Goal: Task Accomplishment & Management: Complete application form

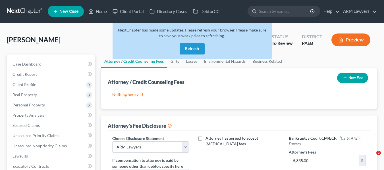
select select "0"
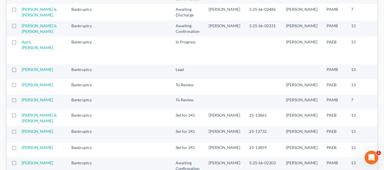
scroll to position [81, 0]
click at [35, 102] on link "Romstedt, Caitlin" at bounding box center [38, 99] width 32 height 5
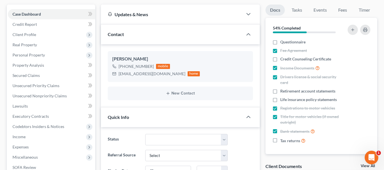
scroll to position [43, 0]
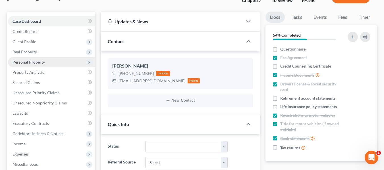
click at [29, 62] on span "Personal Property" at bounding box center [29, 62] width 32 height 5
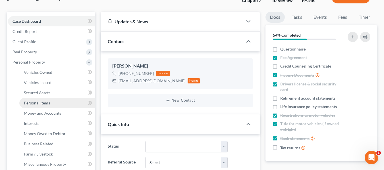
click at [40, 101] on span "Personal Items" at bounding box center [37, 103] width 26 height 5
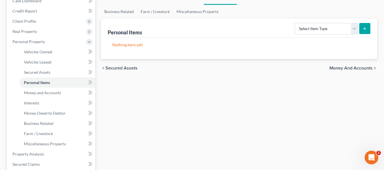
scroll to position [64, 0]
click at [36, 152] on span "Property Analysis" at bounding box center [29, 154] width 32 height 5
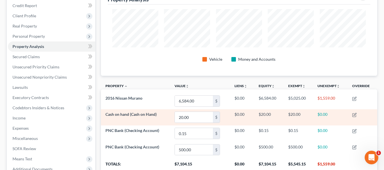
scroll to position [111, 0]
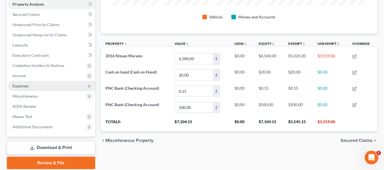
click at [28, 86] on span "Expenses" at bounding box center [21, 86] width 16 height 5
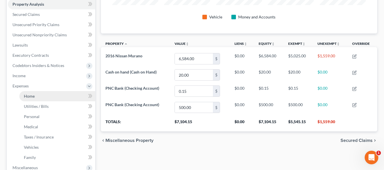
click at [58, 97] on link "Home" at bounding box center [57, 96] width 76 height 10
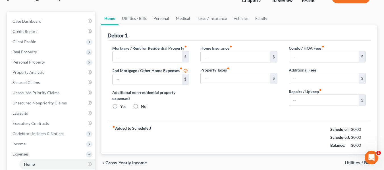
type input "600.00"
type input "0.00"
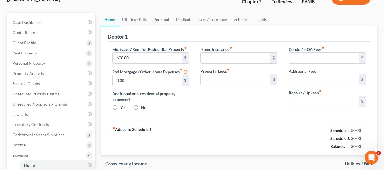
radio input "true"
type input "0.00"
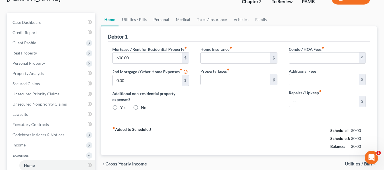
type input "0.00"
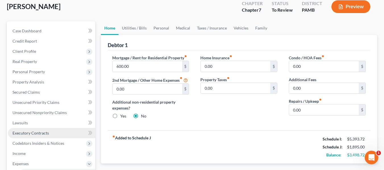
scroll to position [34, 0]
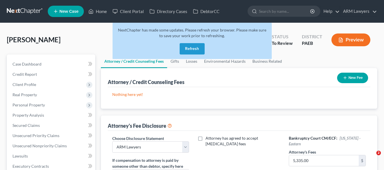
select select "0"
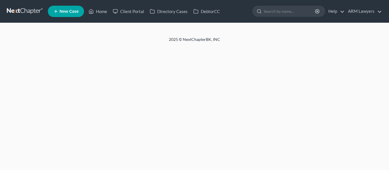
select select "0"
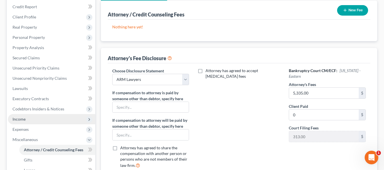
click at [21, 121] on span "Income" at bounding box center [19, 119] width 13 height 5
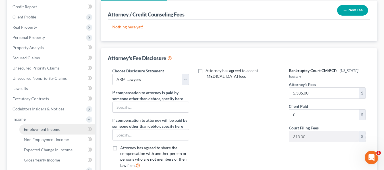
click at [36, 133] on link "Employment Income" at bounding box center [57, 130] width 76 height 10
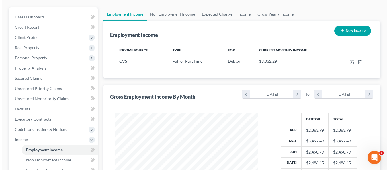
scroll to position [46, 0]
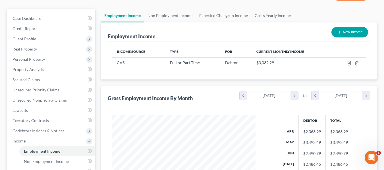
click at [343, 34] on button "New Income" at bounding box center [350, 32] width 37 height 11
select select "0"
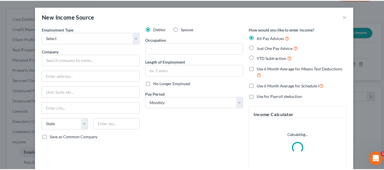
scroll to position [102, 157]
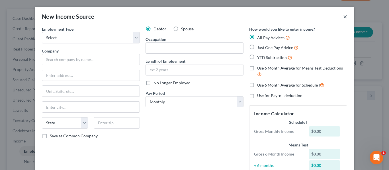
click at [344, 17] on button "×" at bounding box center [345, 16] width 4 height 7
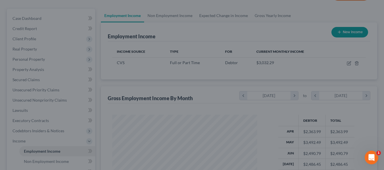
scroll to position [284334, 284281]
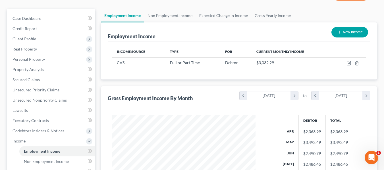
click at [0, 32] on div "[PERSON_NAME] Upgraded Chapter Chapter 13 Status To Review District PAEB Previe…" at bounding box center [192, 137] width 384 height 320
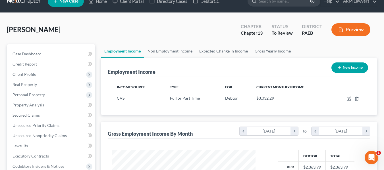
scroll to position [10, 0]
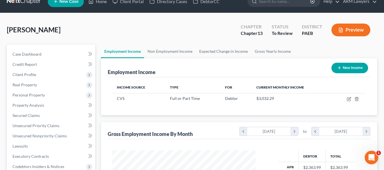
click at [384, 111] on div "[PERSON_NAME] Upgraded Chapter Chapter 13 Status To Review District PAEB Previe…" at bounding box center [192, 173] width 384 height 320
